Goal: Task Accomplishment & Management: Use online tool/utility

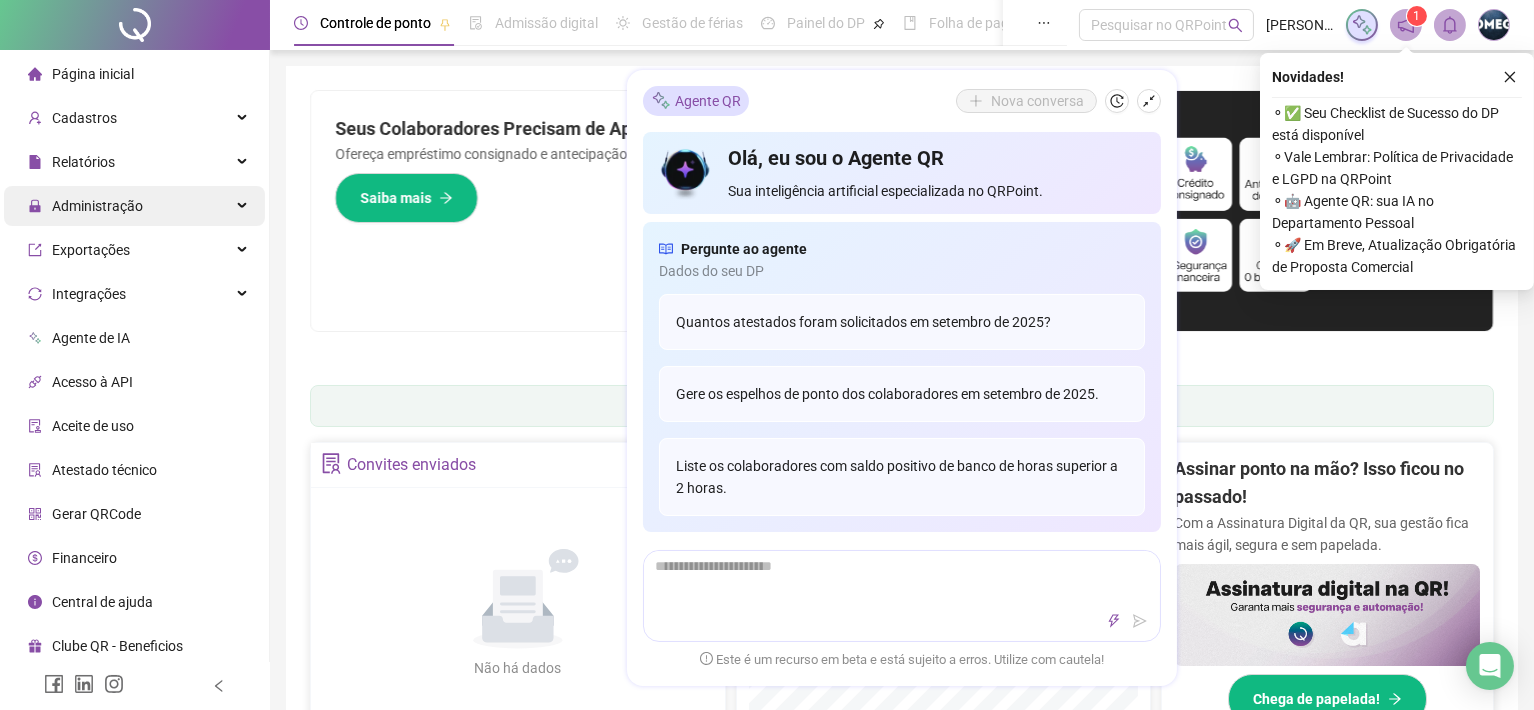
click at [212, 203] on div "Administração" at bounding box center [134, 206] width 261 height 40
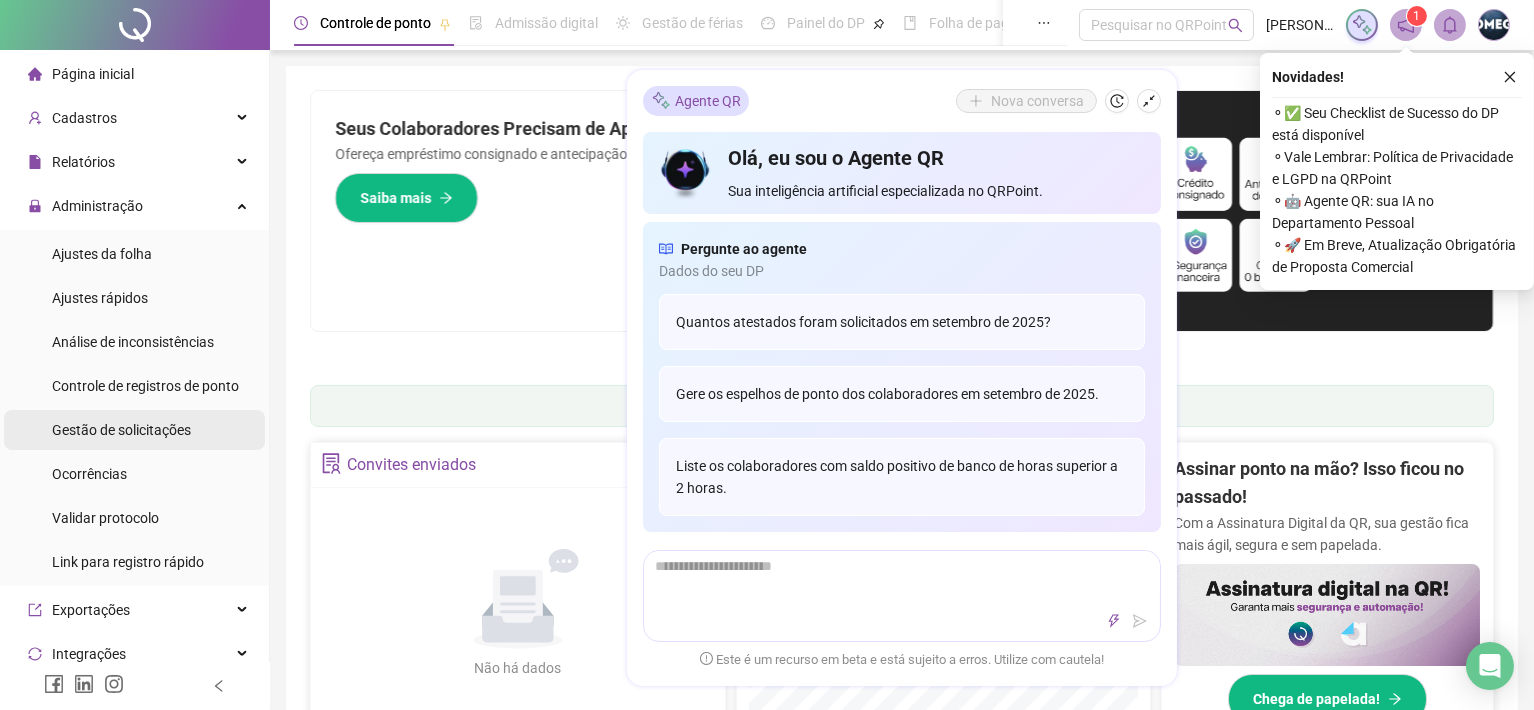
click at [132, 434] on span "Gestão de solicitações" at bounding box center [121, 430] width 139 height 16
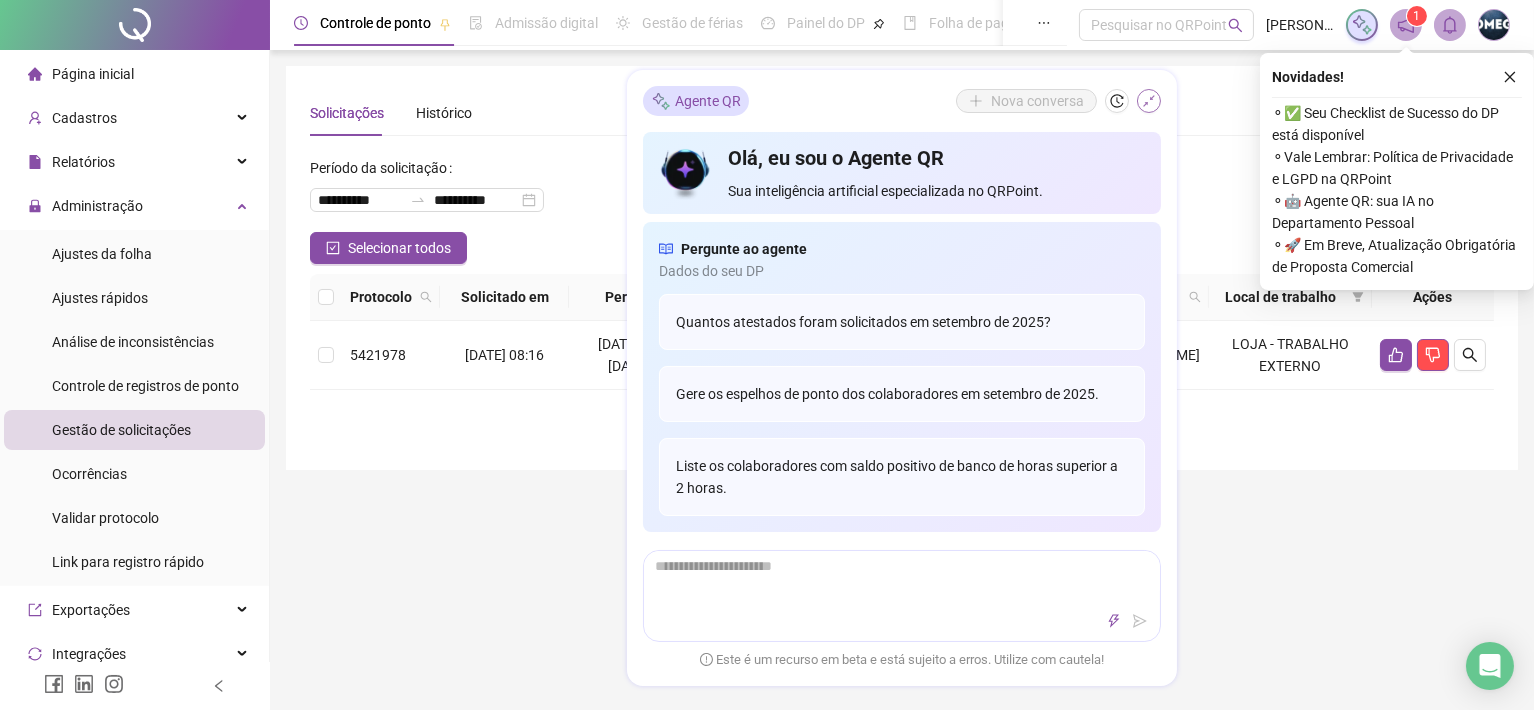
click at [1148, 106] on icon "shrink" at bounding box center [1149, 101] width 14 height 14
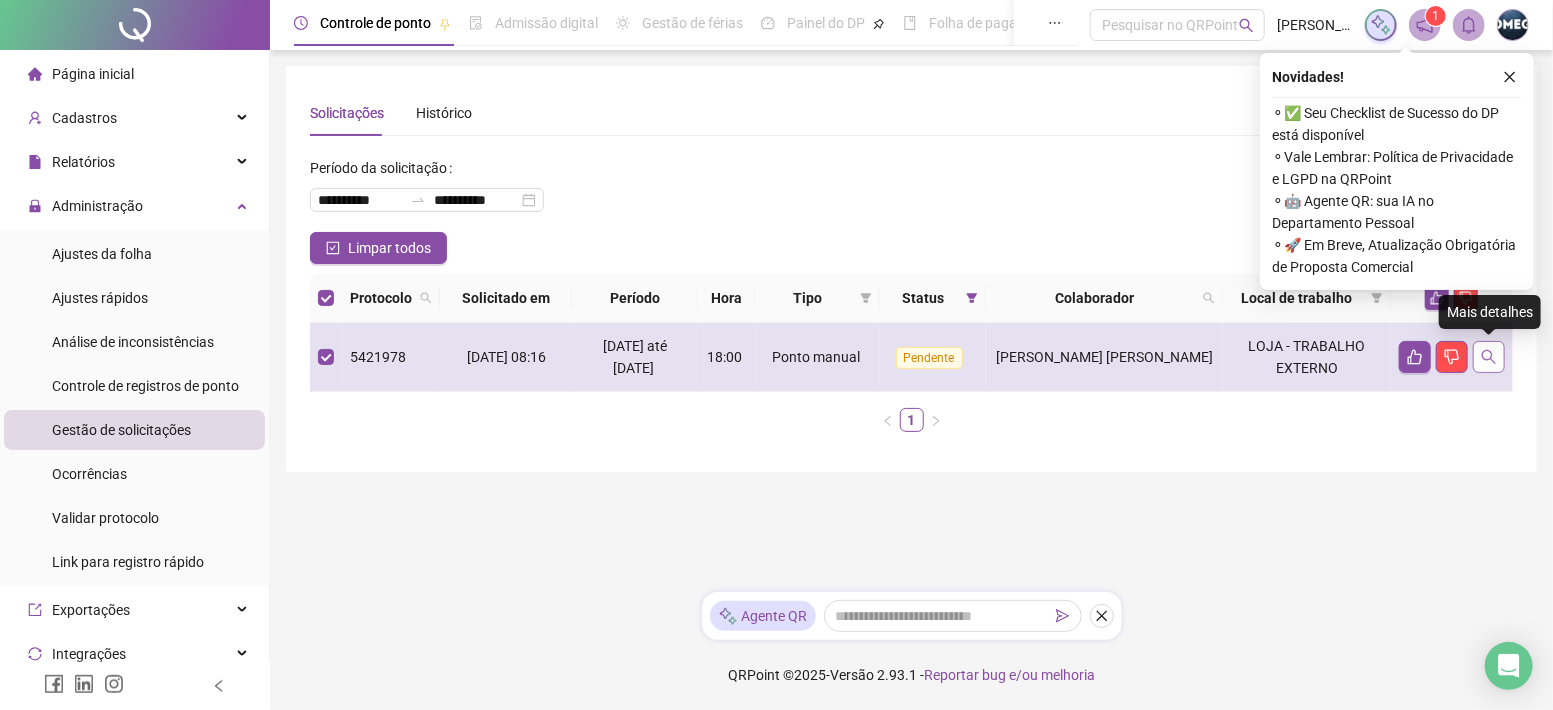
click at [1496, 353] on icon "search" at bounding box center [1489, 357] width 16 height 16
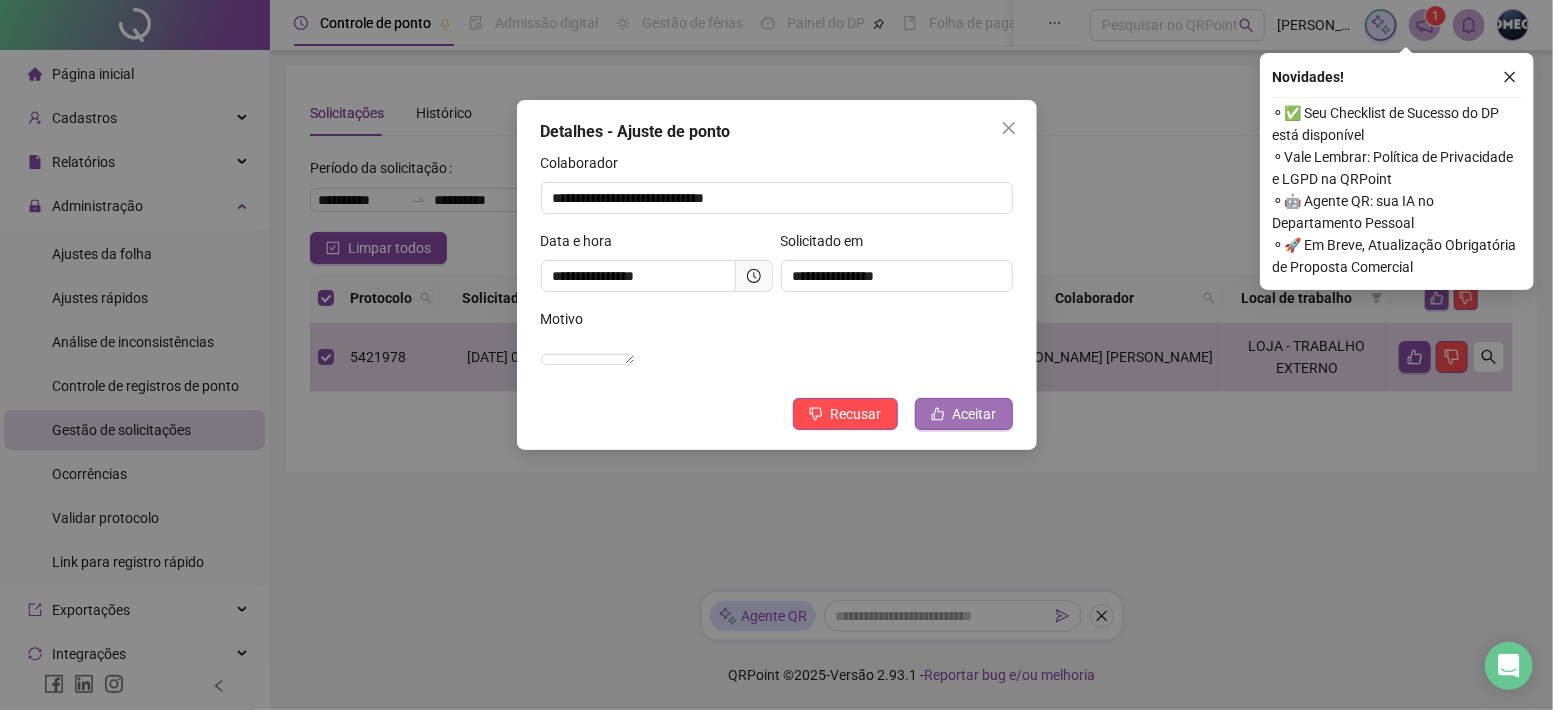
click at [969, 425] on span "Aceitar" at bounding box center [975, 414] width 44 height 22
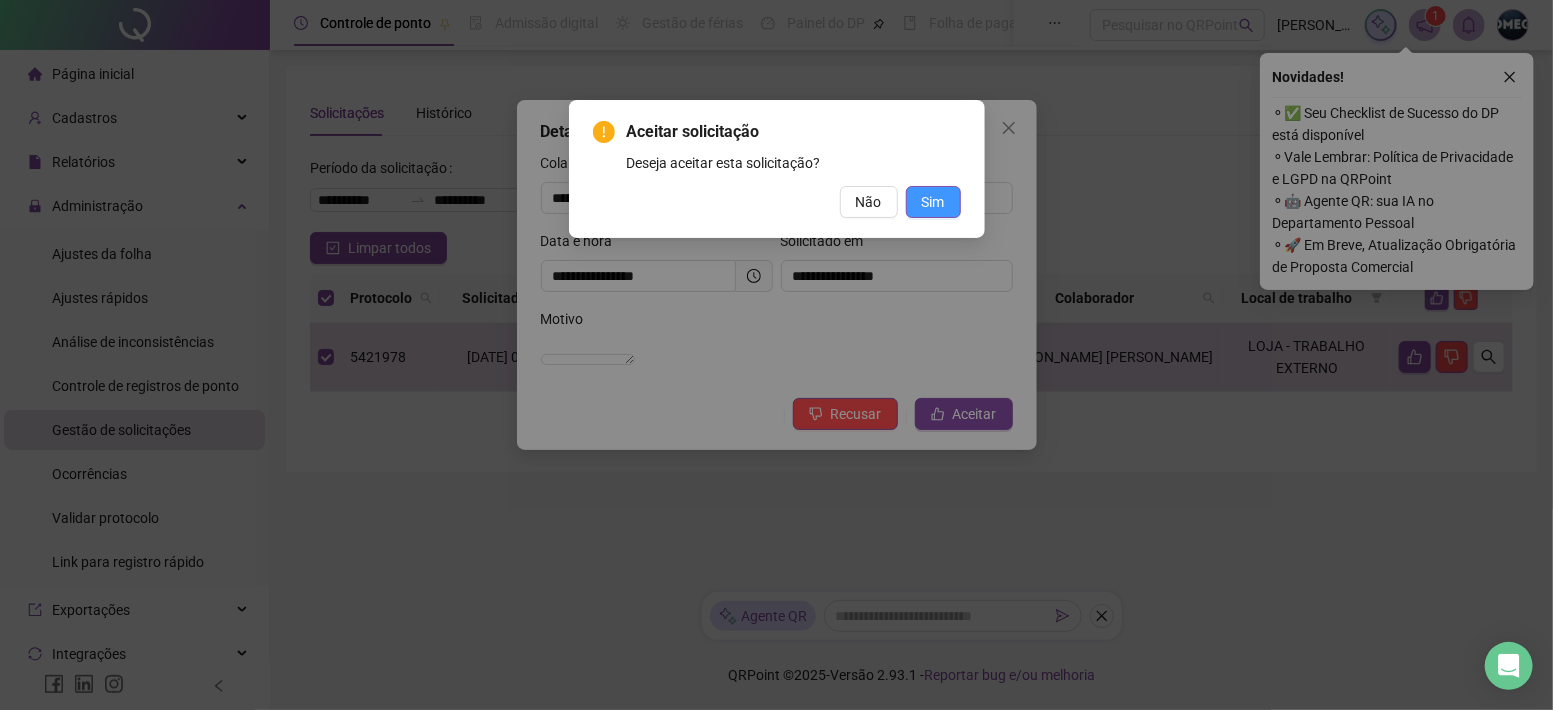
click at [940, 196] on span "Sim" at bounding box center [933, 202] width 23 height 22
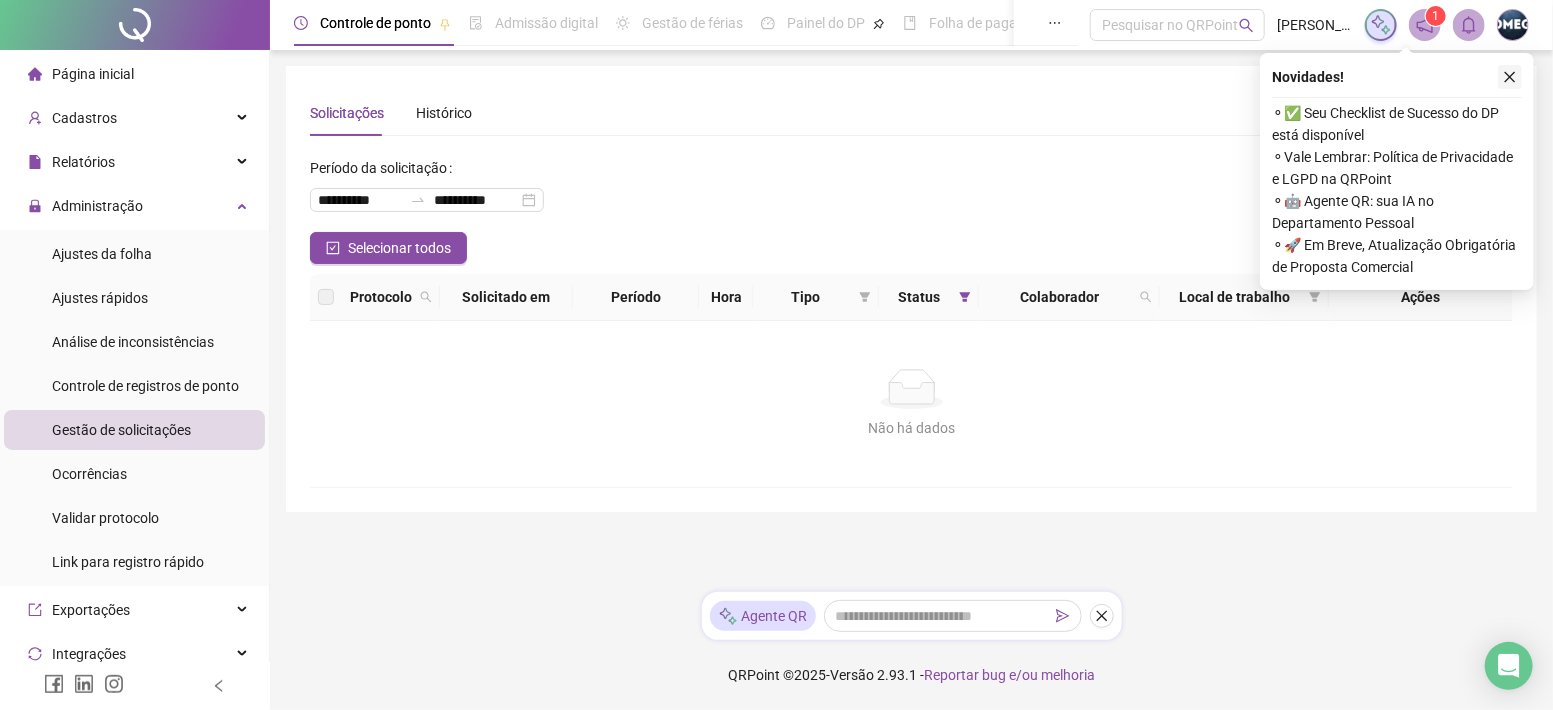
click at [1518, 76] on button "button" at bounding box center [1510, 77] width 24 height 24
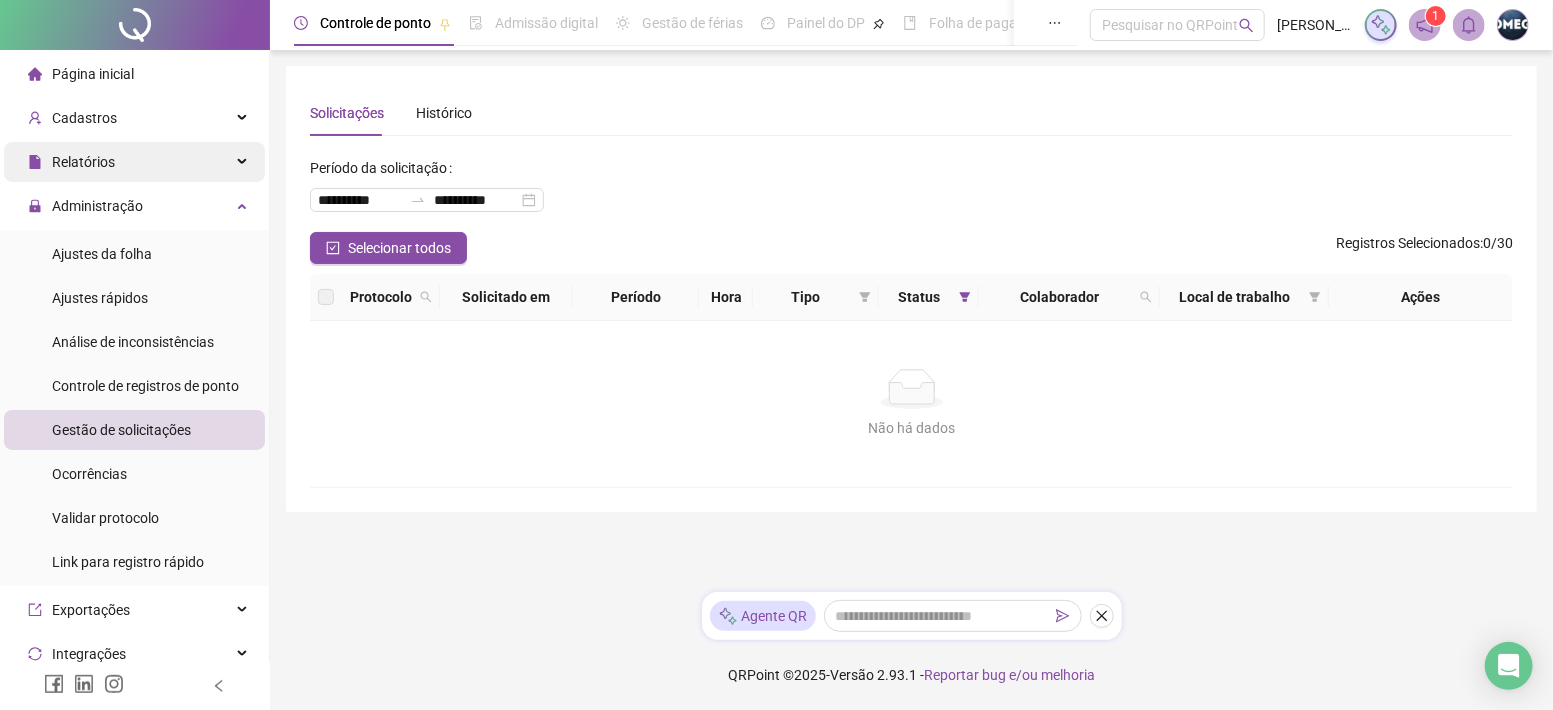
click at [176, 161] on div "Relatórios" at bounding box center [134, 162] width 261 height 40
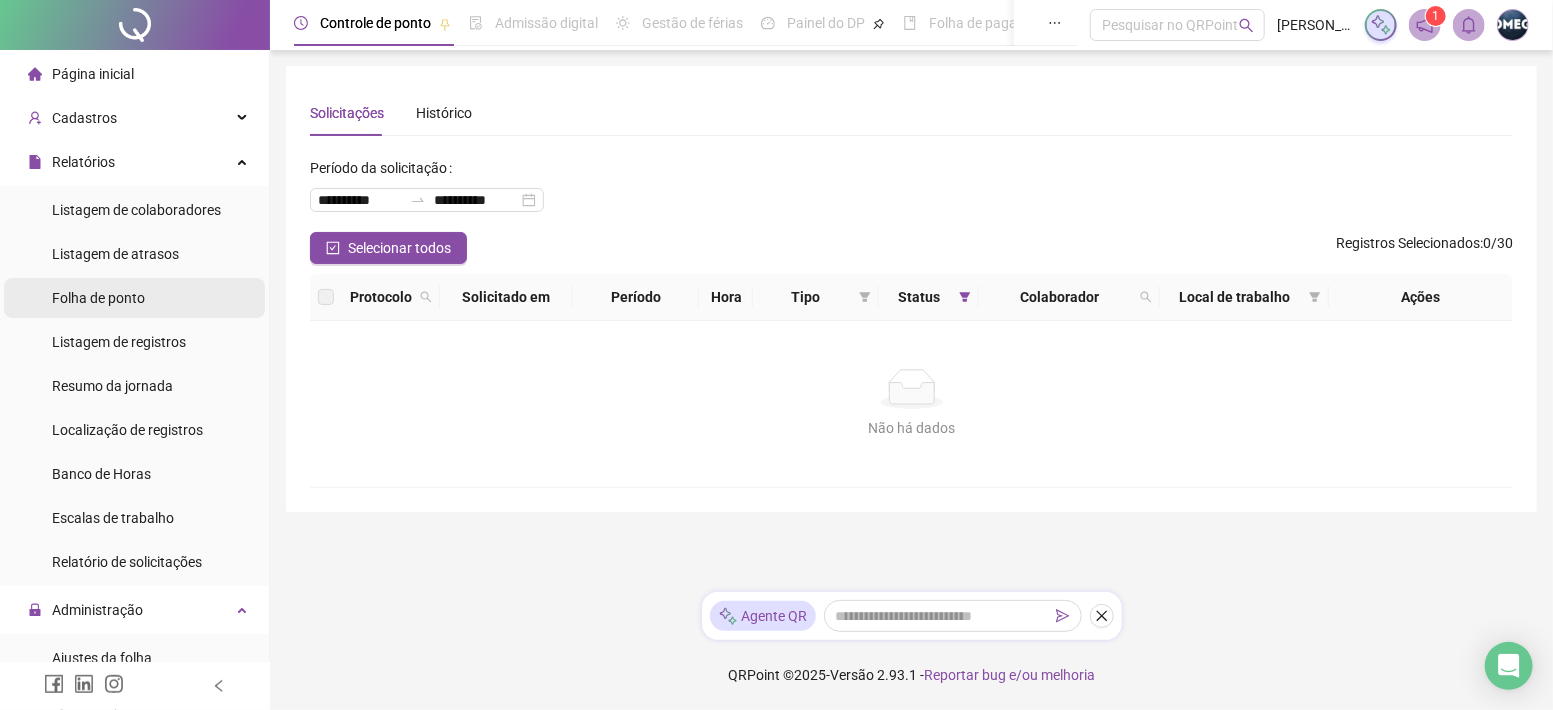
click at [160, 294] on li "Folha de ponto" at bounding box center [134, 298] width 261 height 40
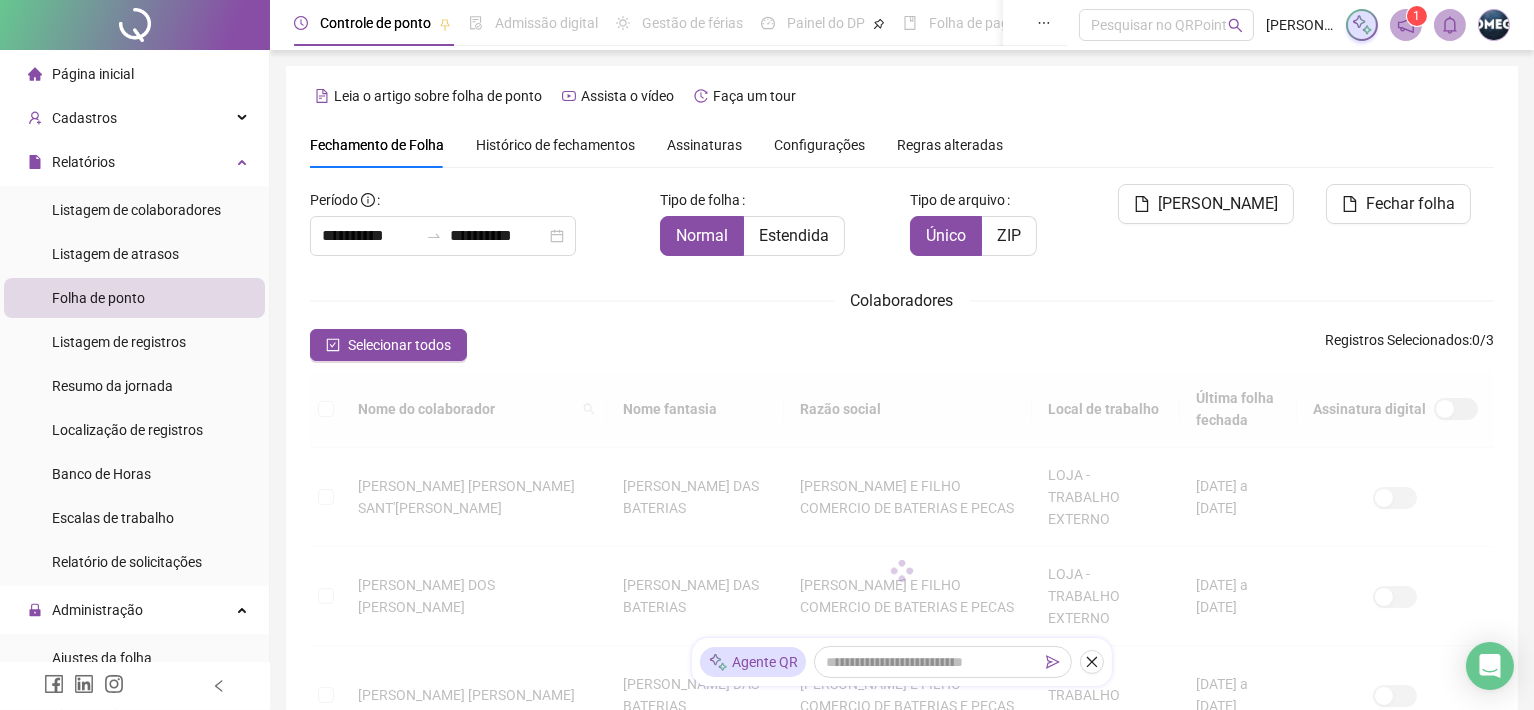
scroll to position [54, 0]
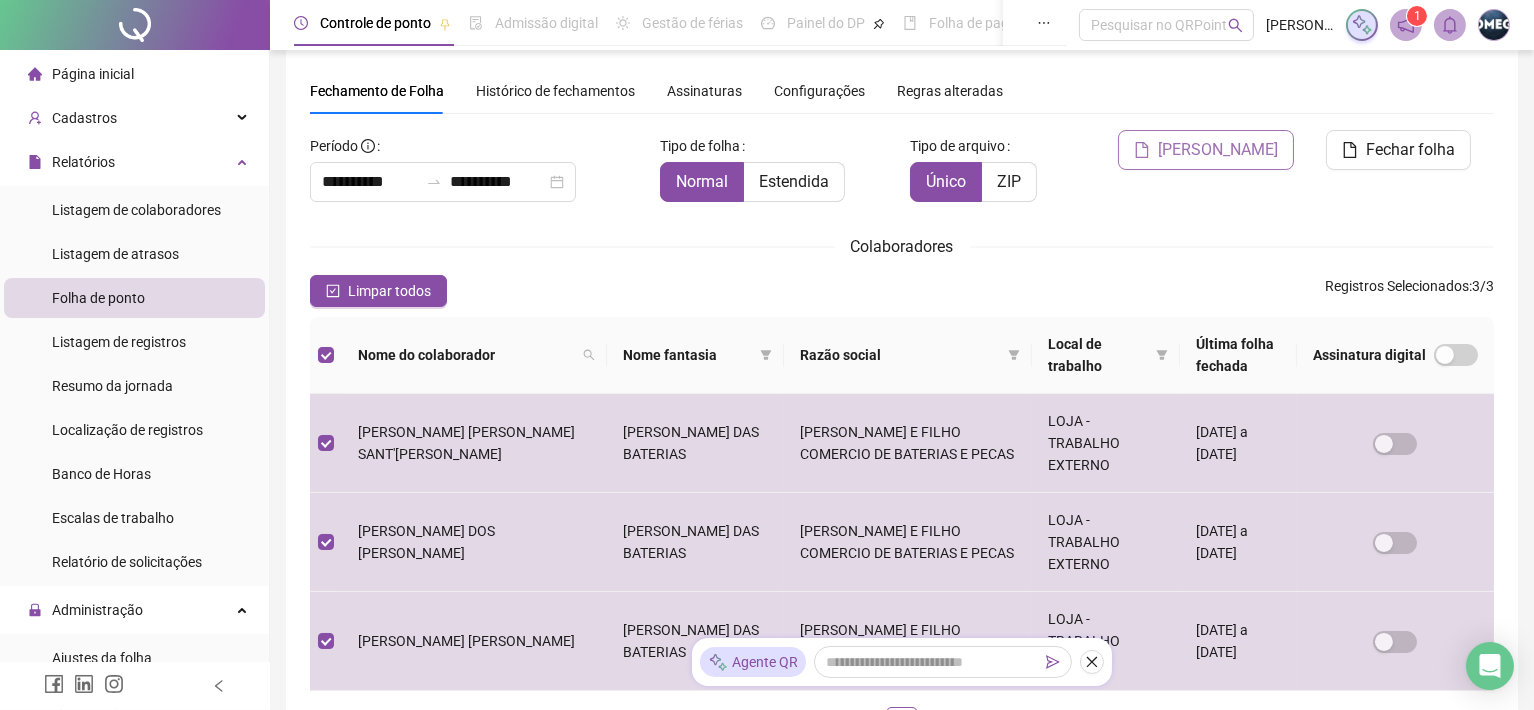
click at [1249, 145] on span "[PERSON_NAME]" at bounding box center [1218, 150] width 120 height 24
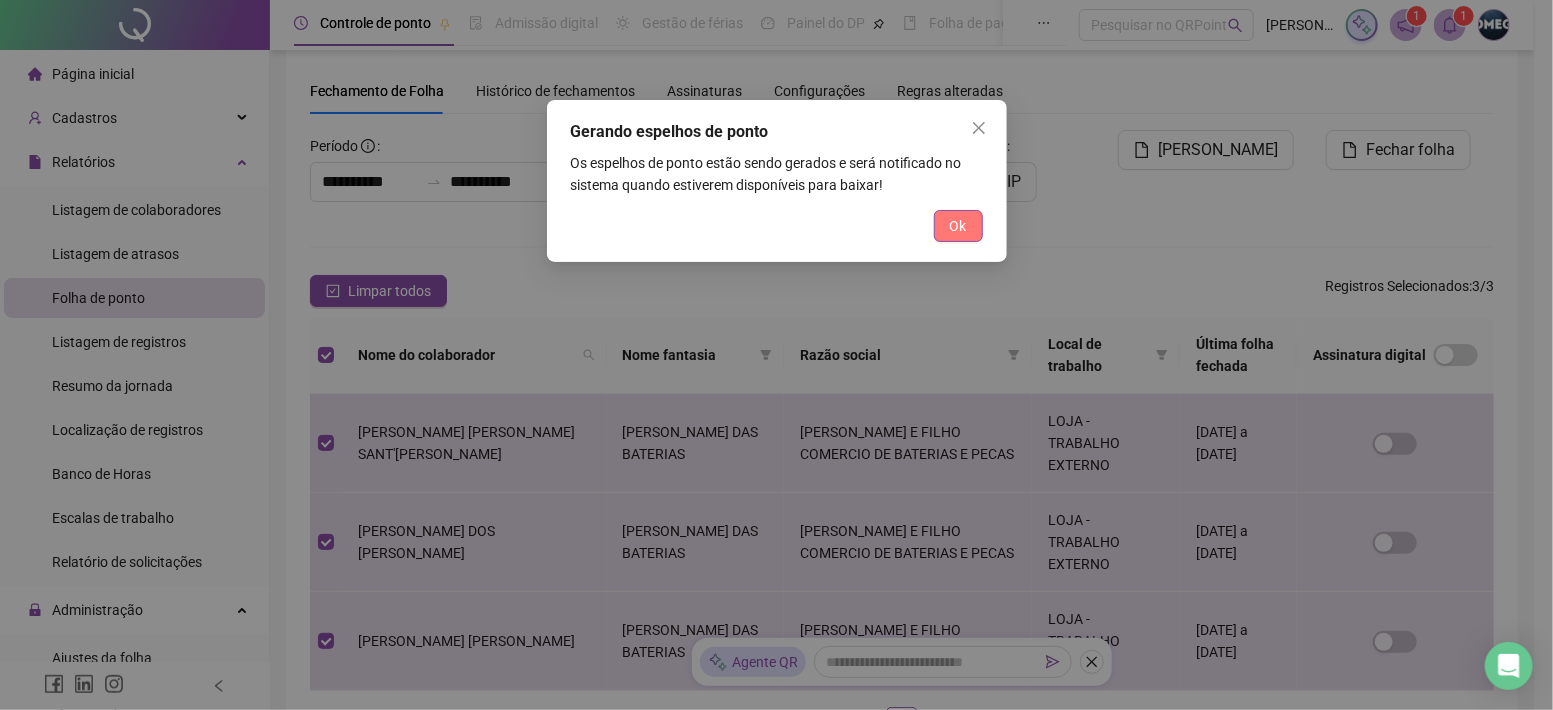
click at [967, 219] on button "Ok" at bounding box center [958, 226] width 49 height 32
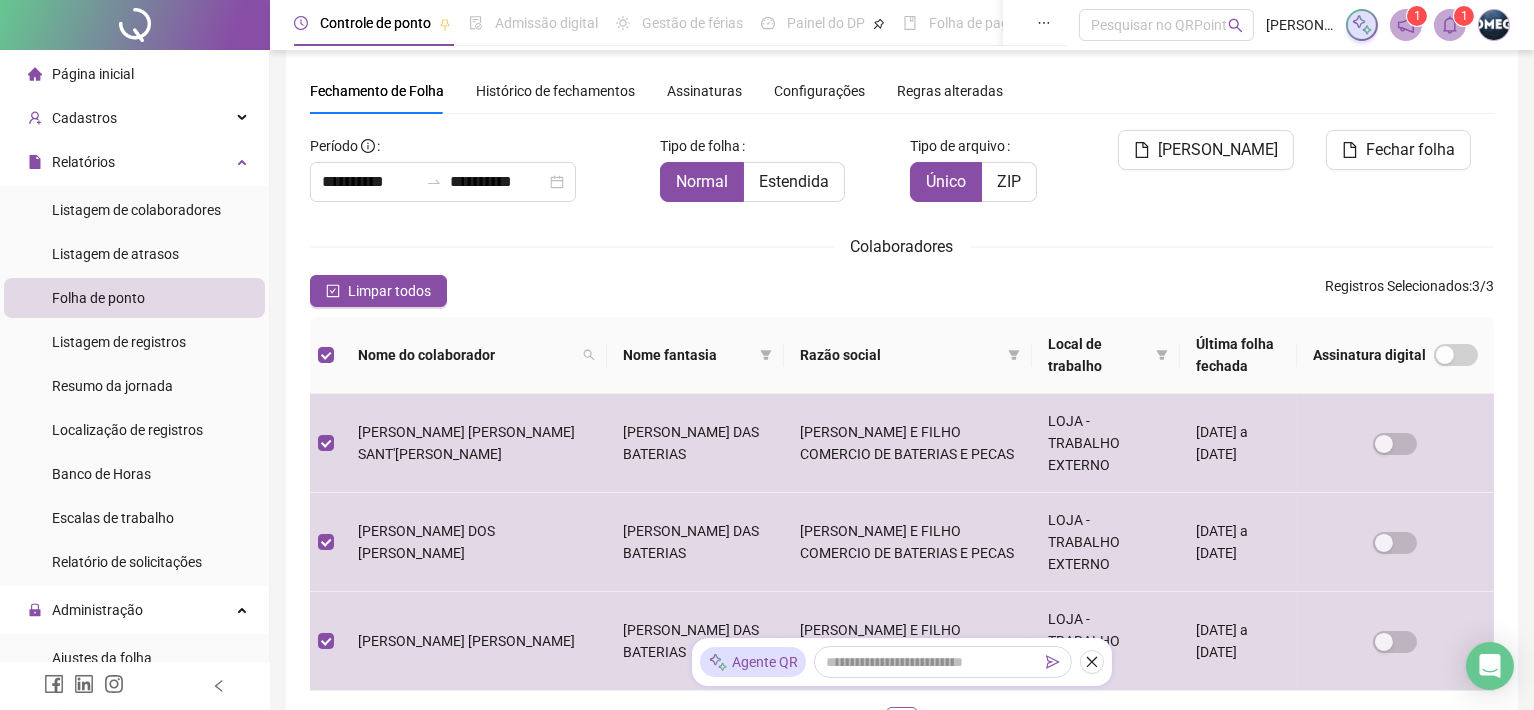
click at [1453, 21] on icon "bell" at bounding box center [1450, 25] width 18 height 18
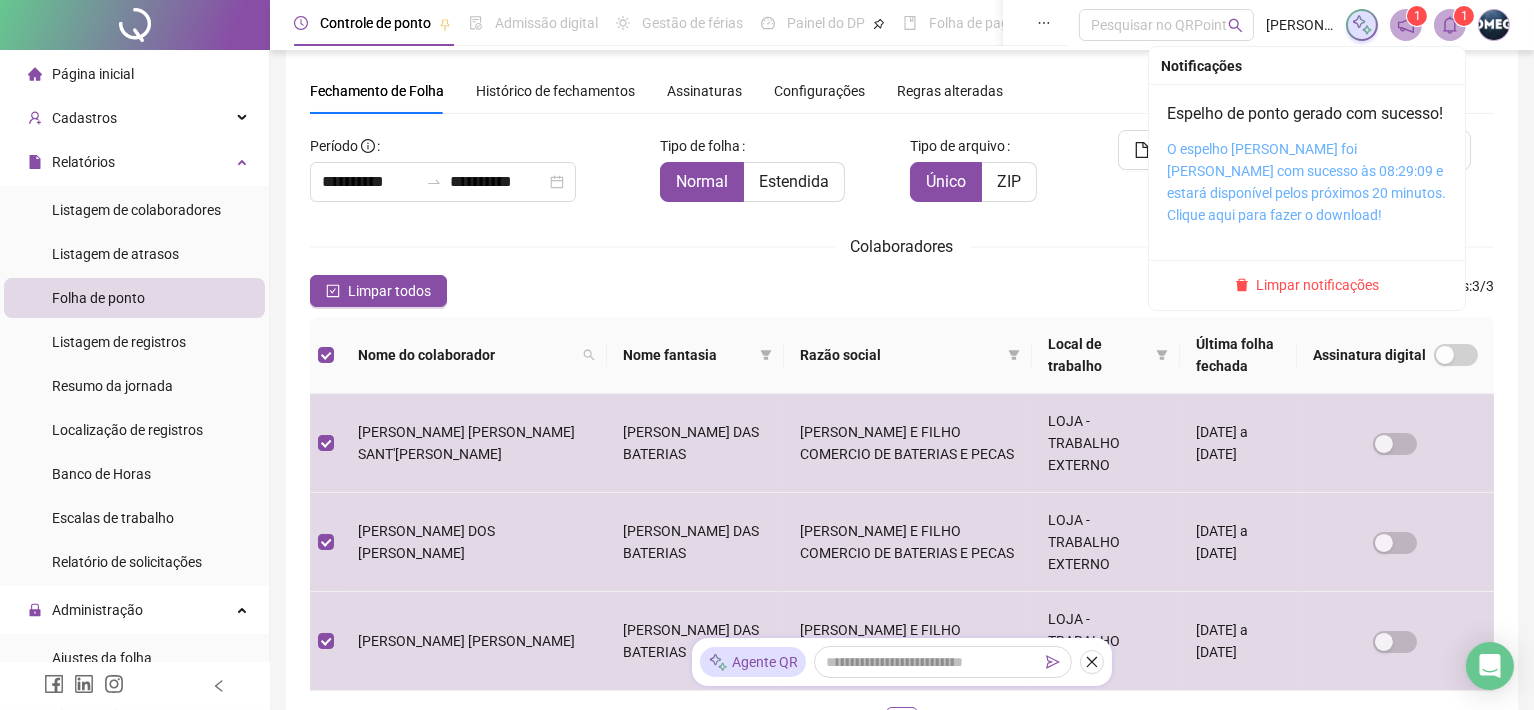
click at [1259, 211] on link "O espelho [PERSON_NAME] foi [PERSON_NAME] com sucesso às 08:29:09 e estará disp…" at bounding box center [1306, 182] width 279 height 82
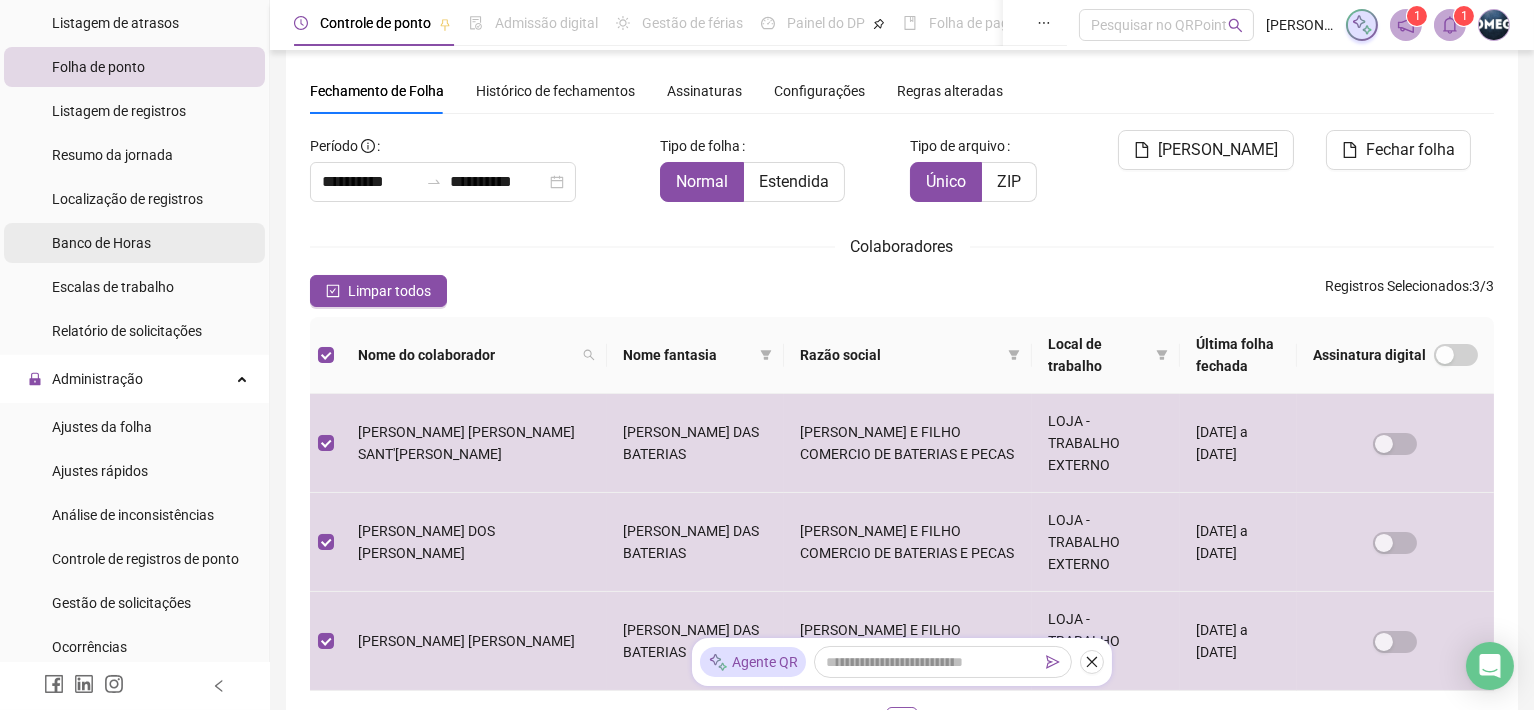
scroll to position [249, 0]
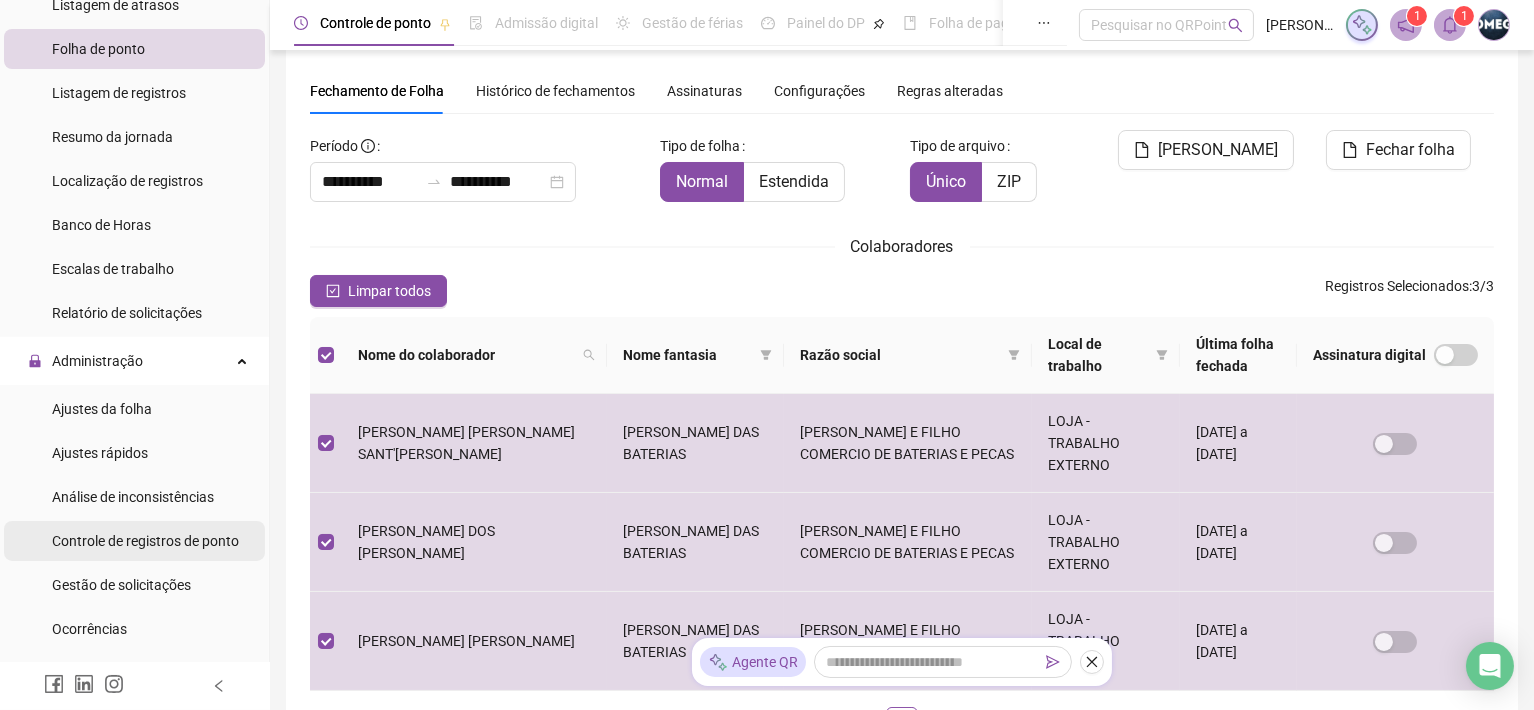
click at [188, 543] on span "Controle de registros de ponto" at bounding box center [145, 541] width 187 height 16
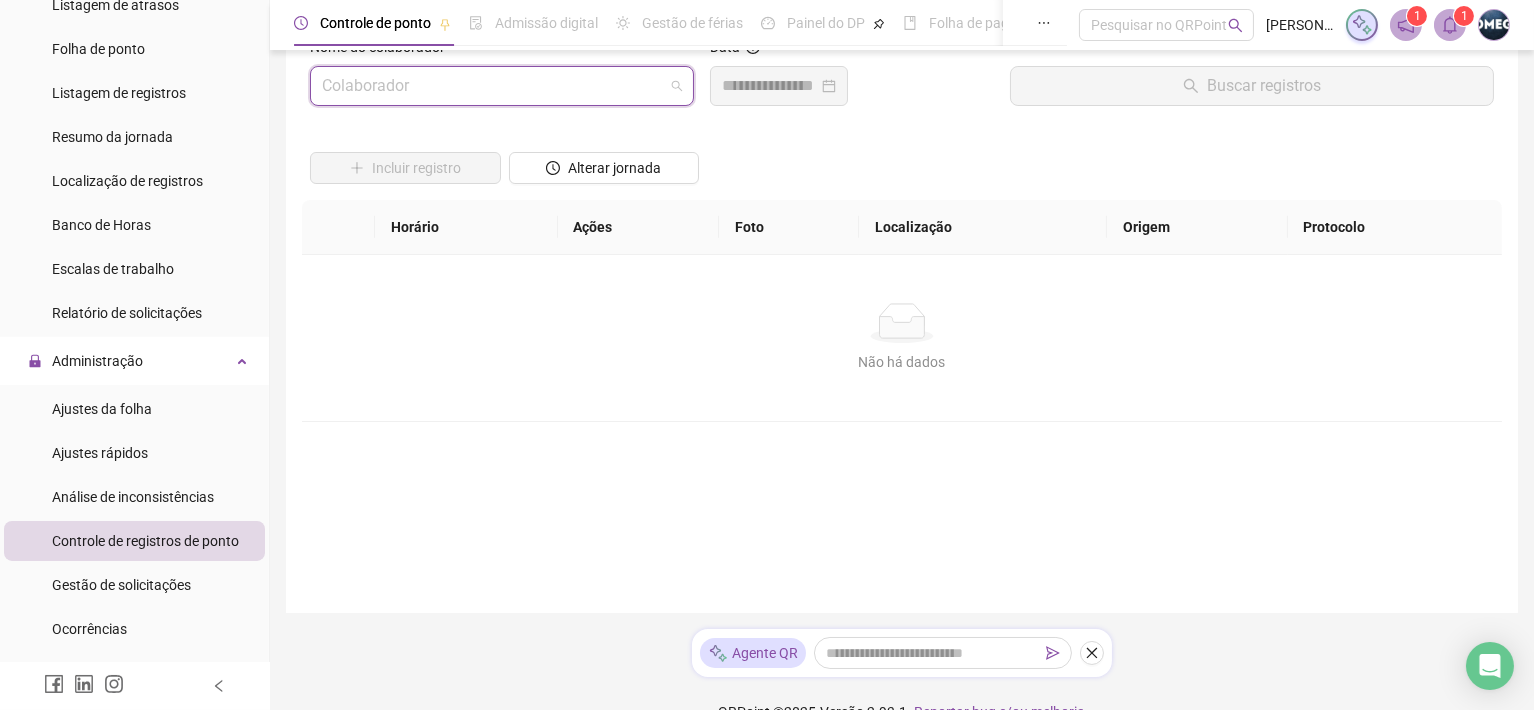
click at [478, 87] on input "search" at bounding box center [493, 86] width 342 height 38
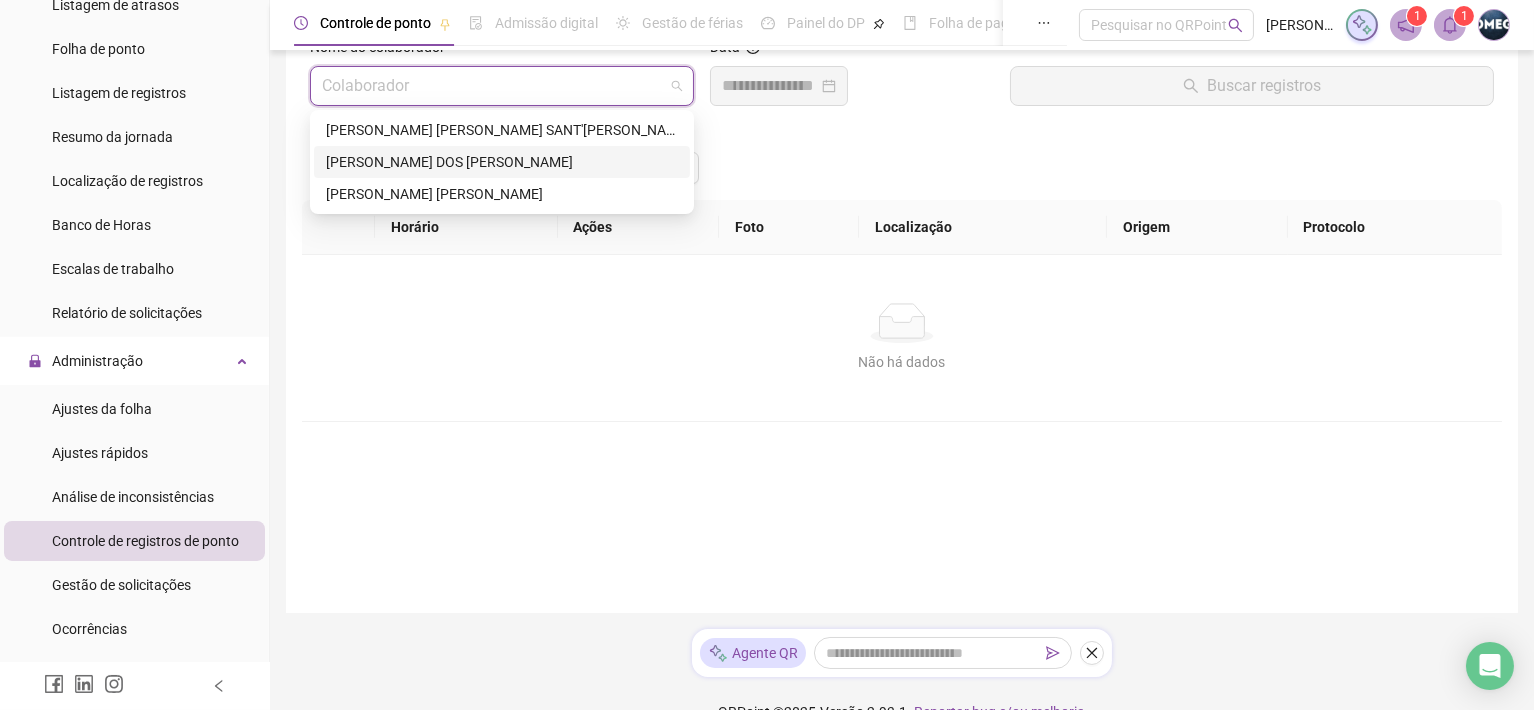
click at [480, 156] on div "[PERSON_NAME] DOS [PERSON_NAME]" at bounding box center [502, 162] width 352 height 22
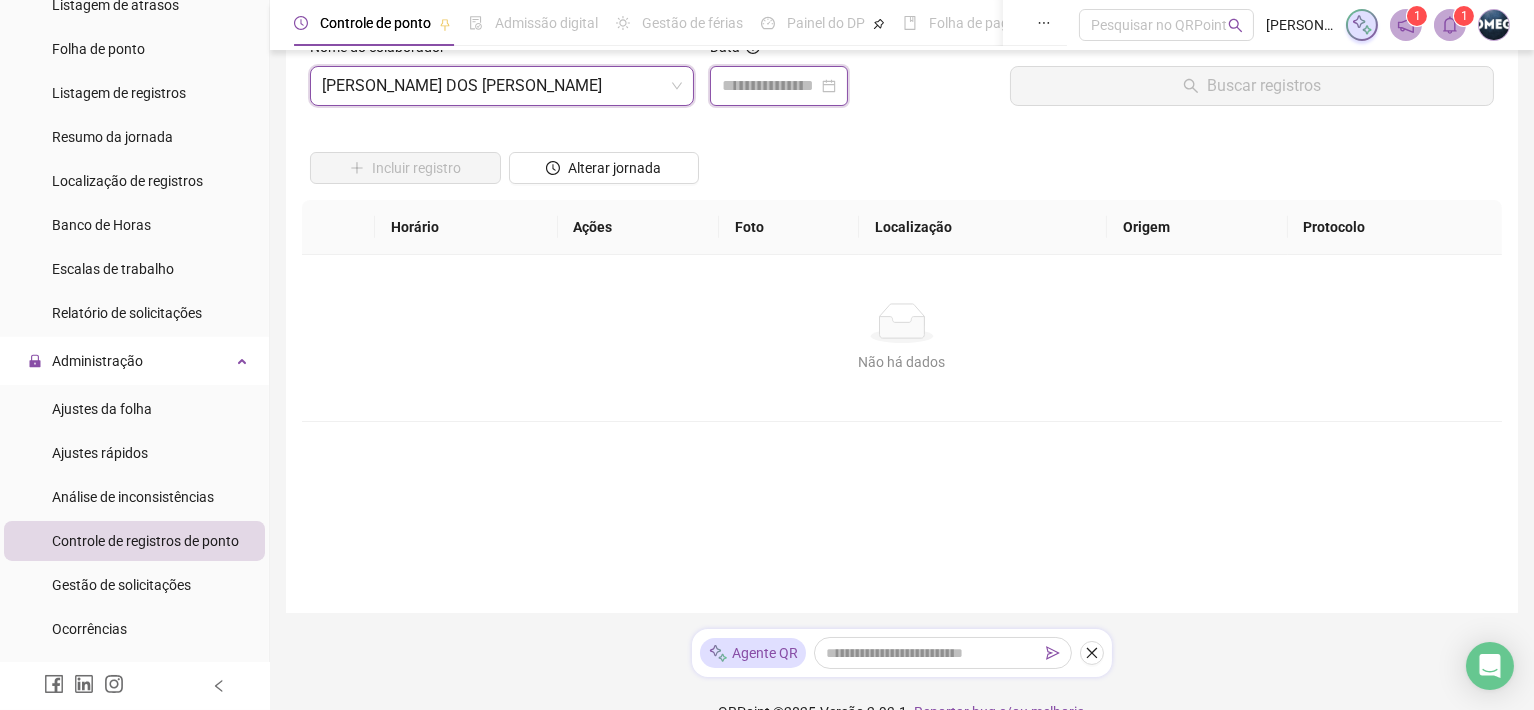
click at [761, 94] on input at bounding box center [770, 86] width 96 height 24
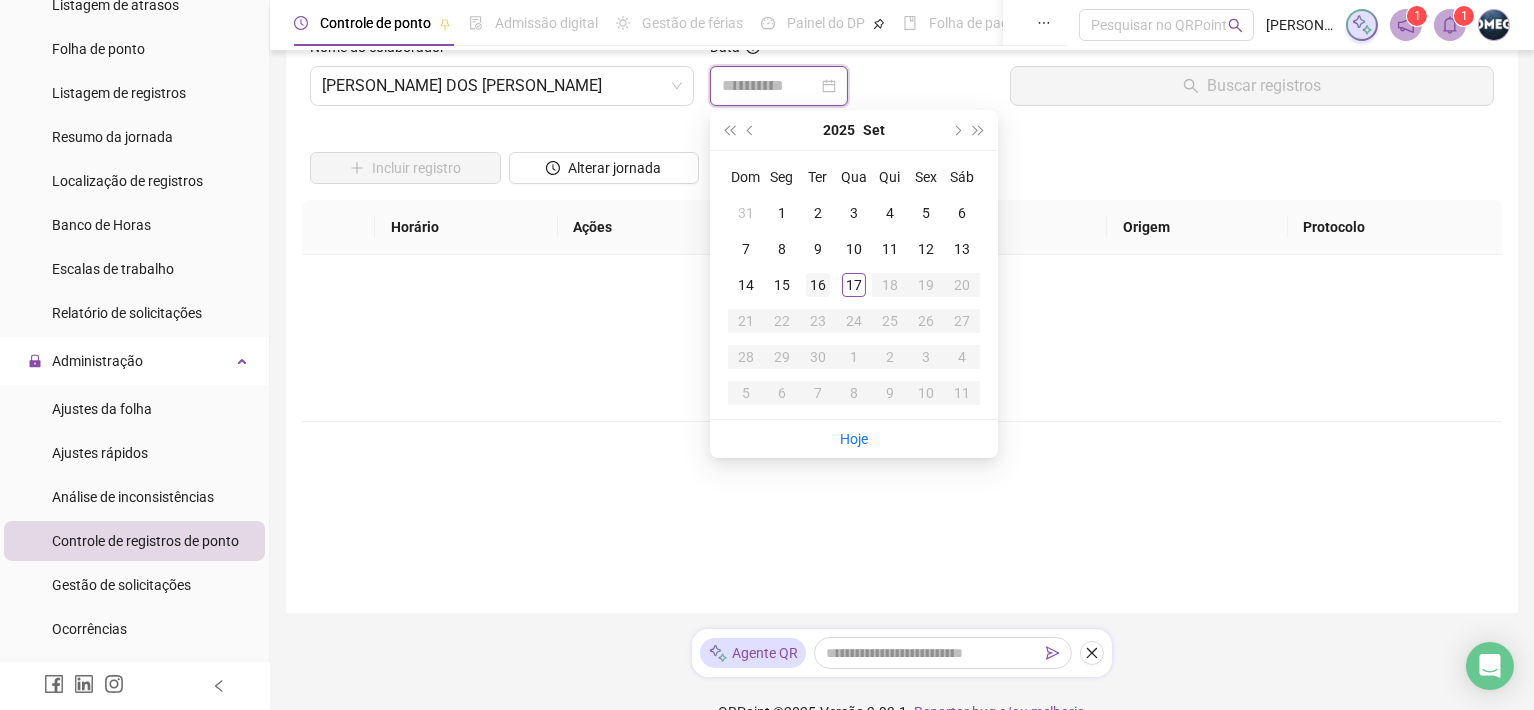
type input "**********"
click at [827, 274] on div "16" at bounding box center [818, 285] width 24 height 24
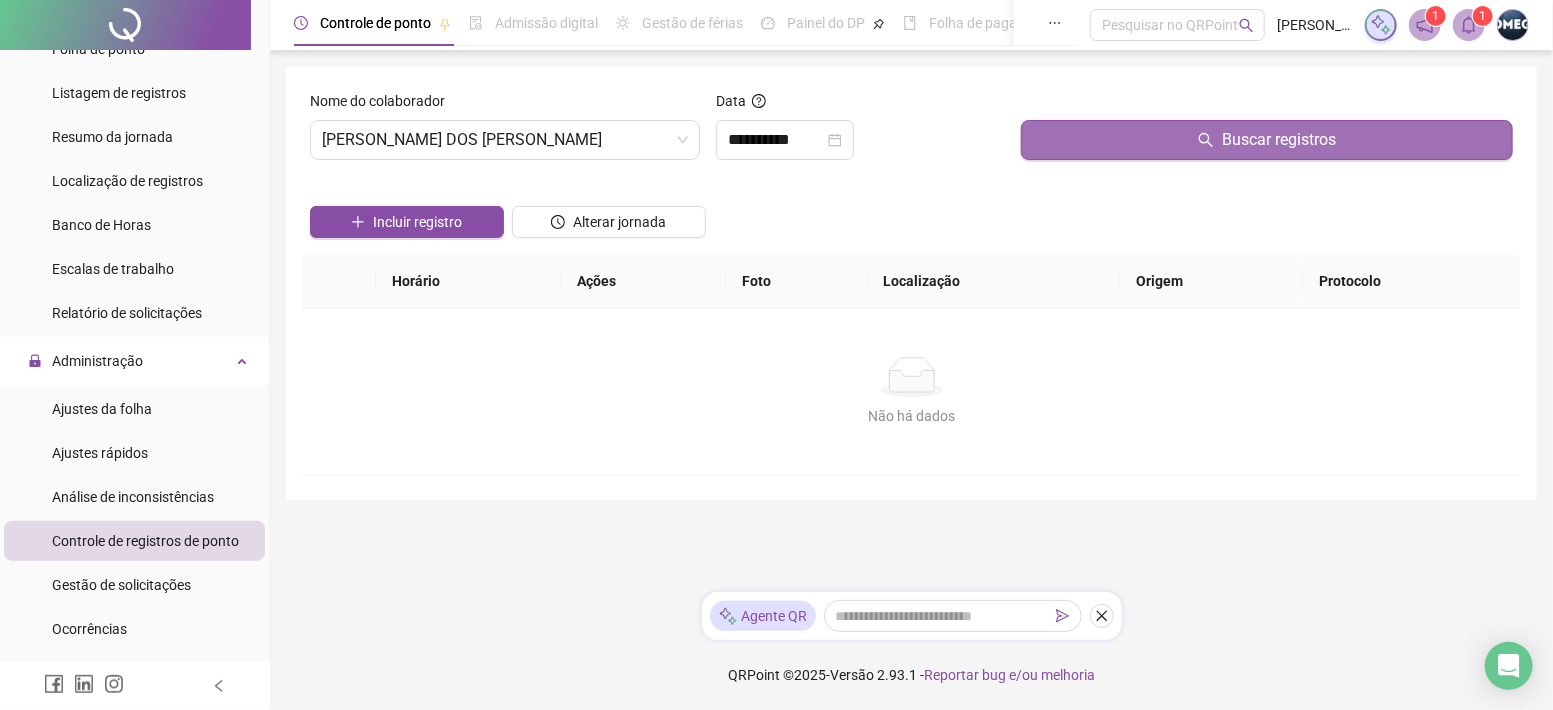
click at [1163, 129] on button "Buscar registros" at bounding box center [1267, 140] width 492 height 40
